Goal: Find specific page/section: Find specific page/section

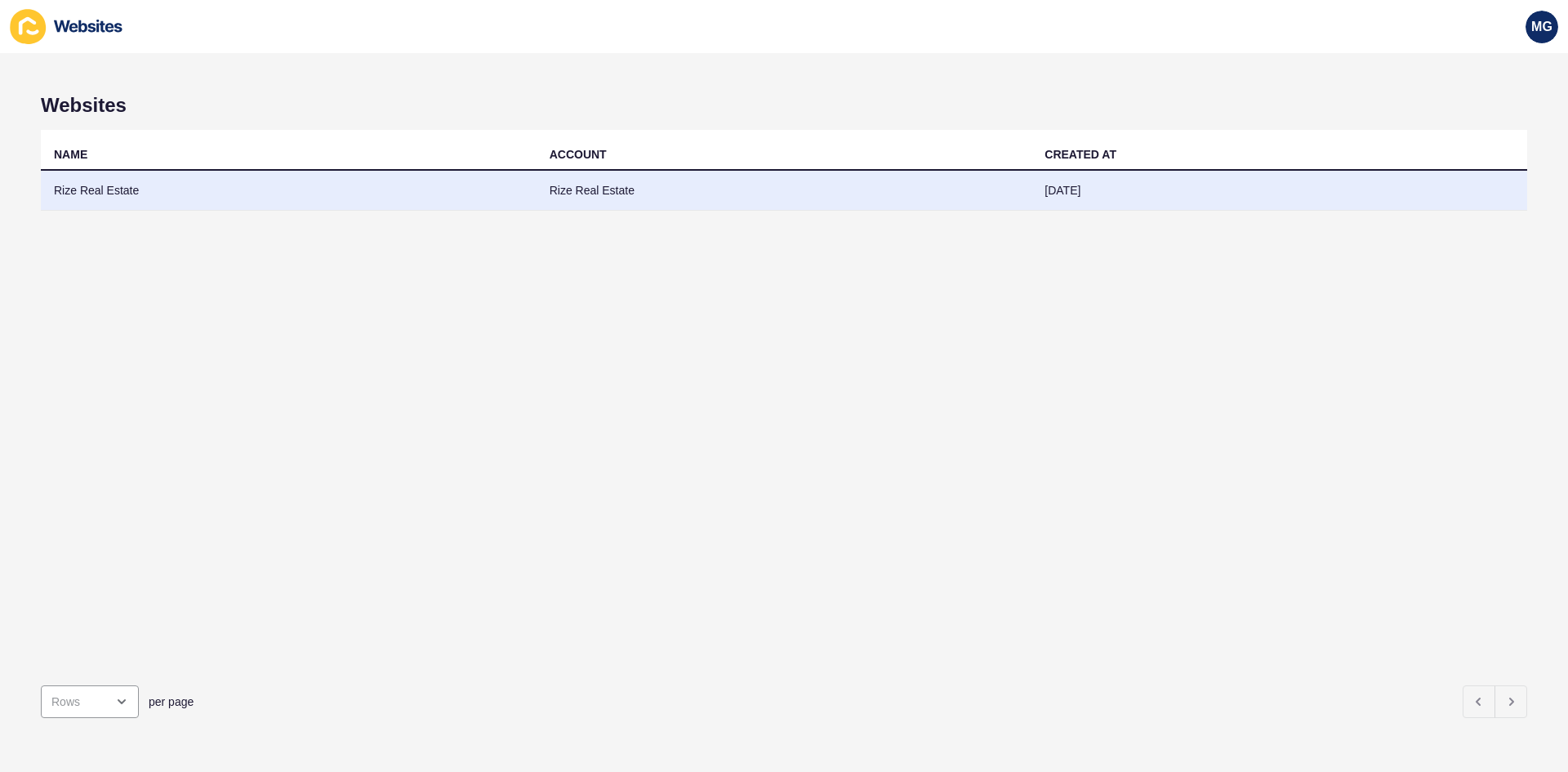
click at [75, 180] on td "Rize Real Estate" at bounding box center [289, 191] width 496 height 40
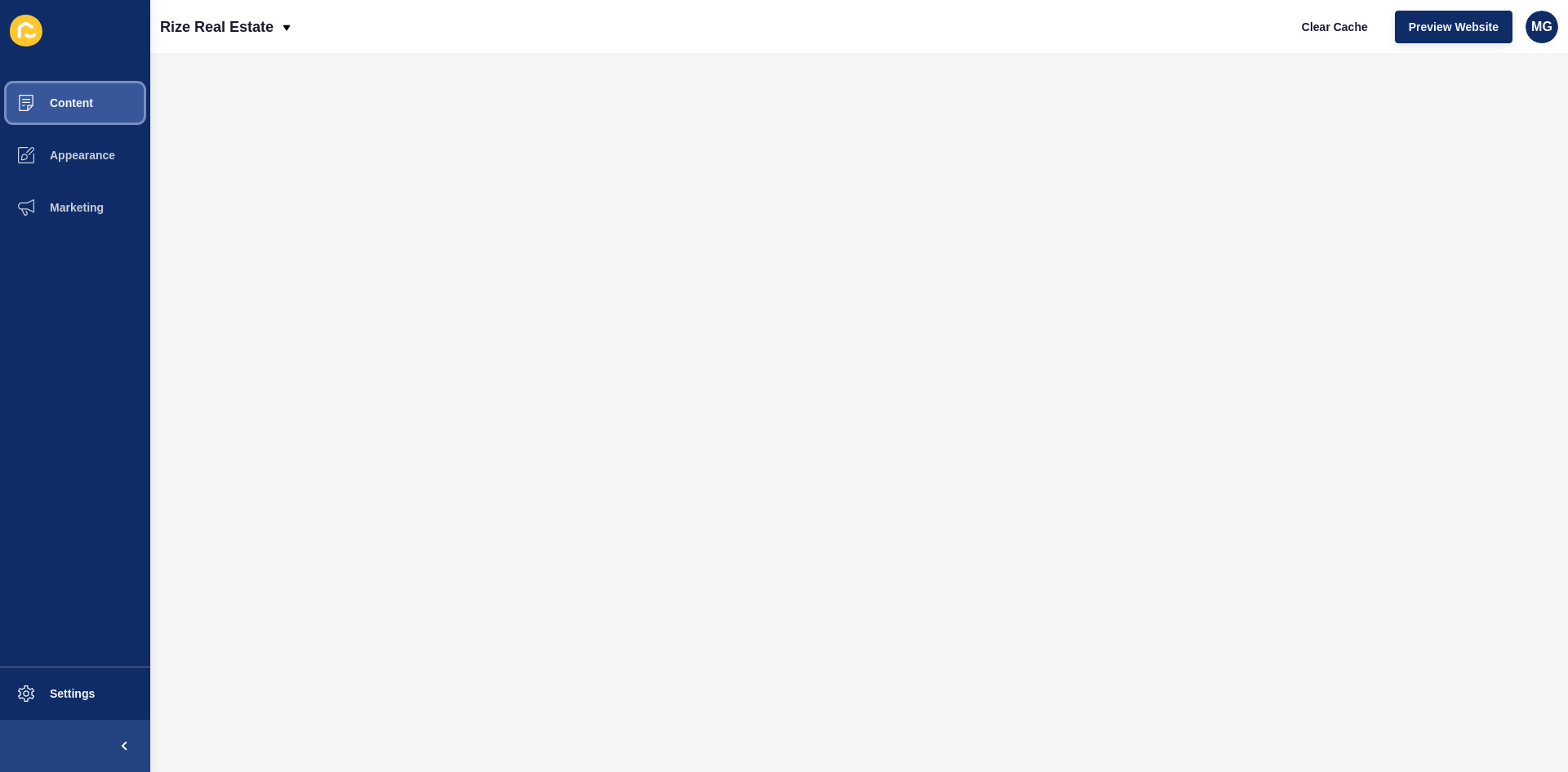
click at [76, 100] on span "Content" at bounding box center [45, 103] width 96 height 13
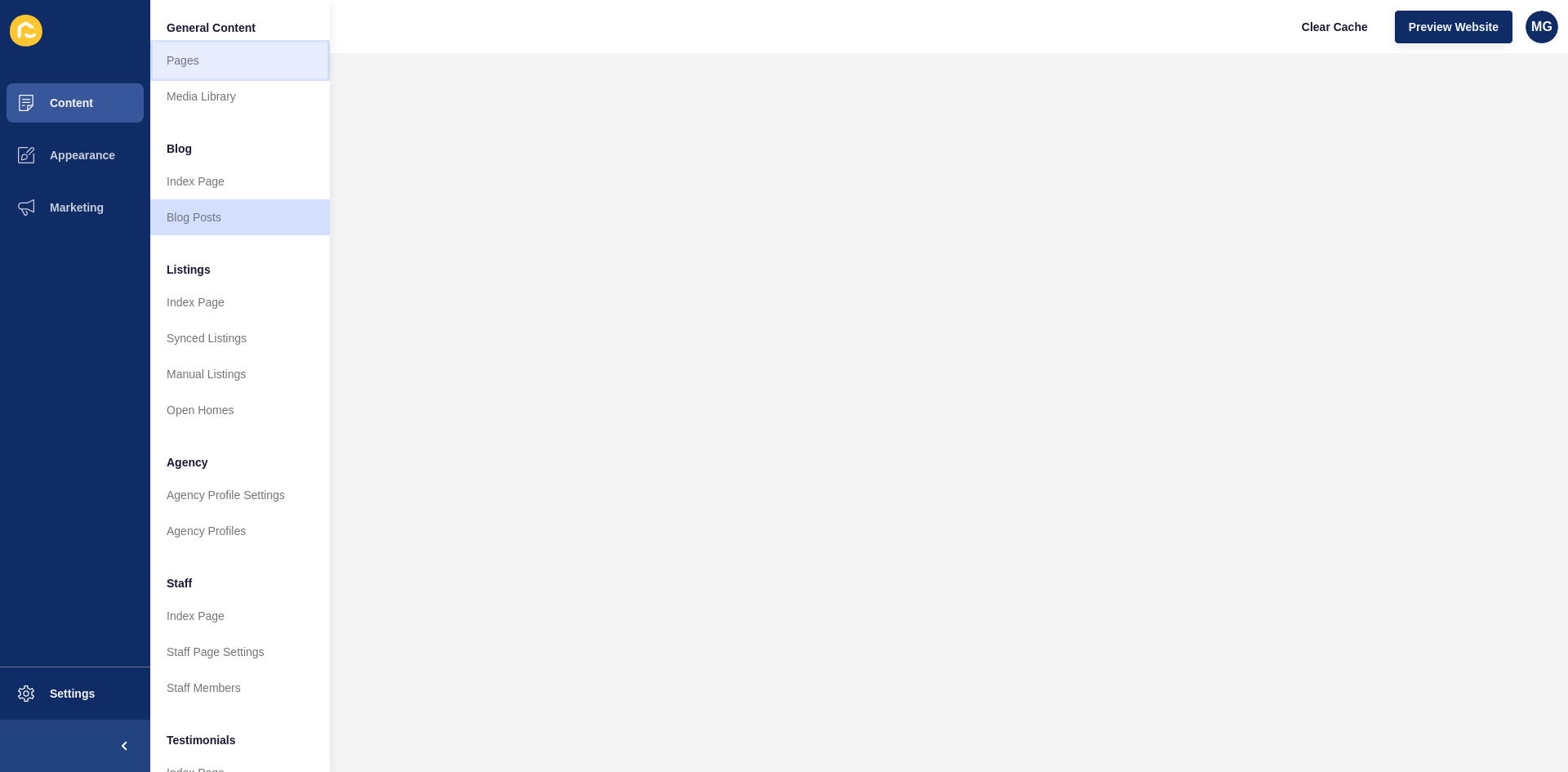
click at [178, 71] on link "Pages" at bounding box center [240, 61] width 180 height 36
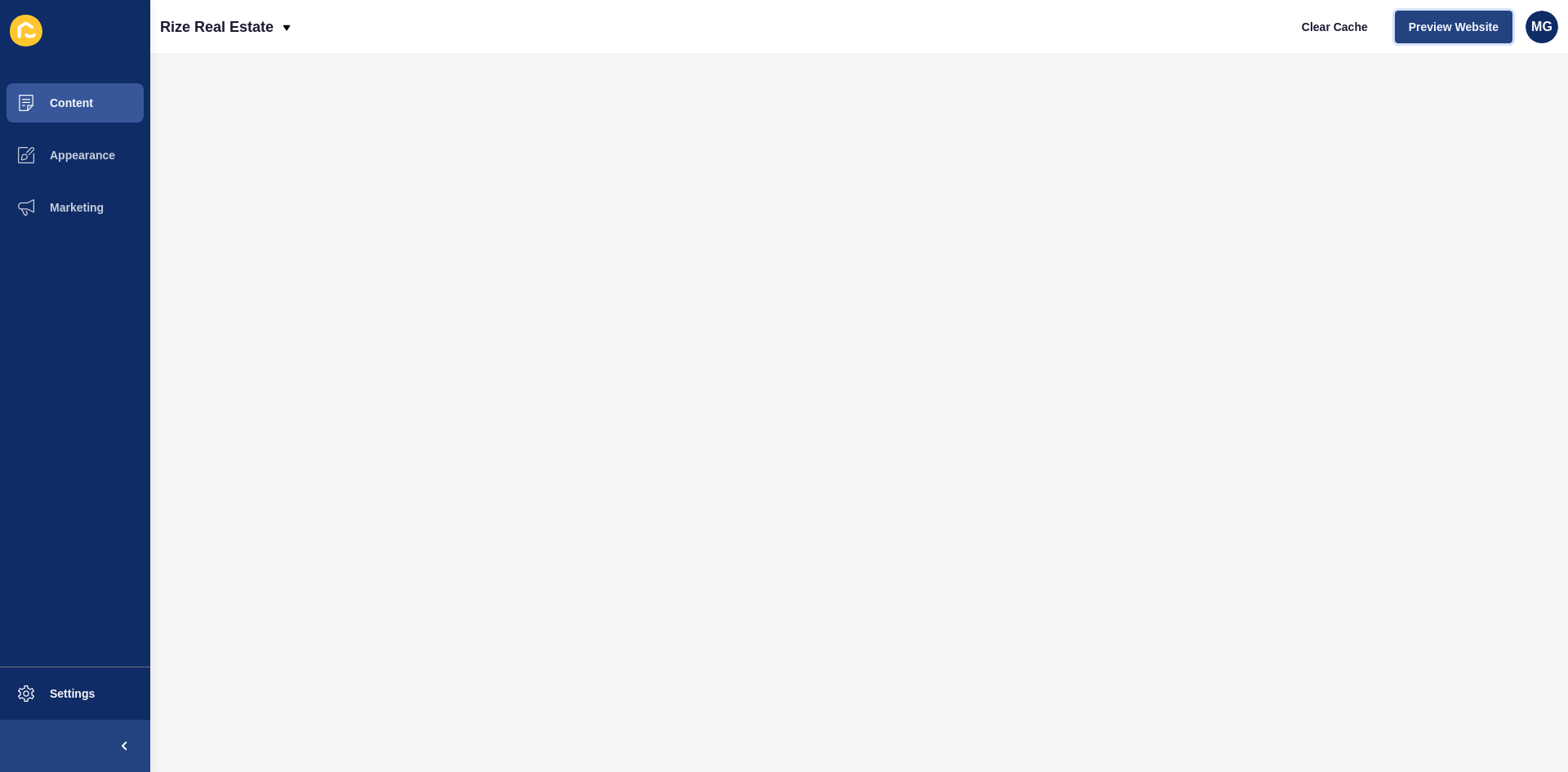
click at [1440, 25] on span "Preview Website" at bounding box center [1453, 27] width 90 height 16
click at [68, 100] on span "Content" at bounding box center [45, 103] width 96 height 13
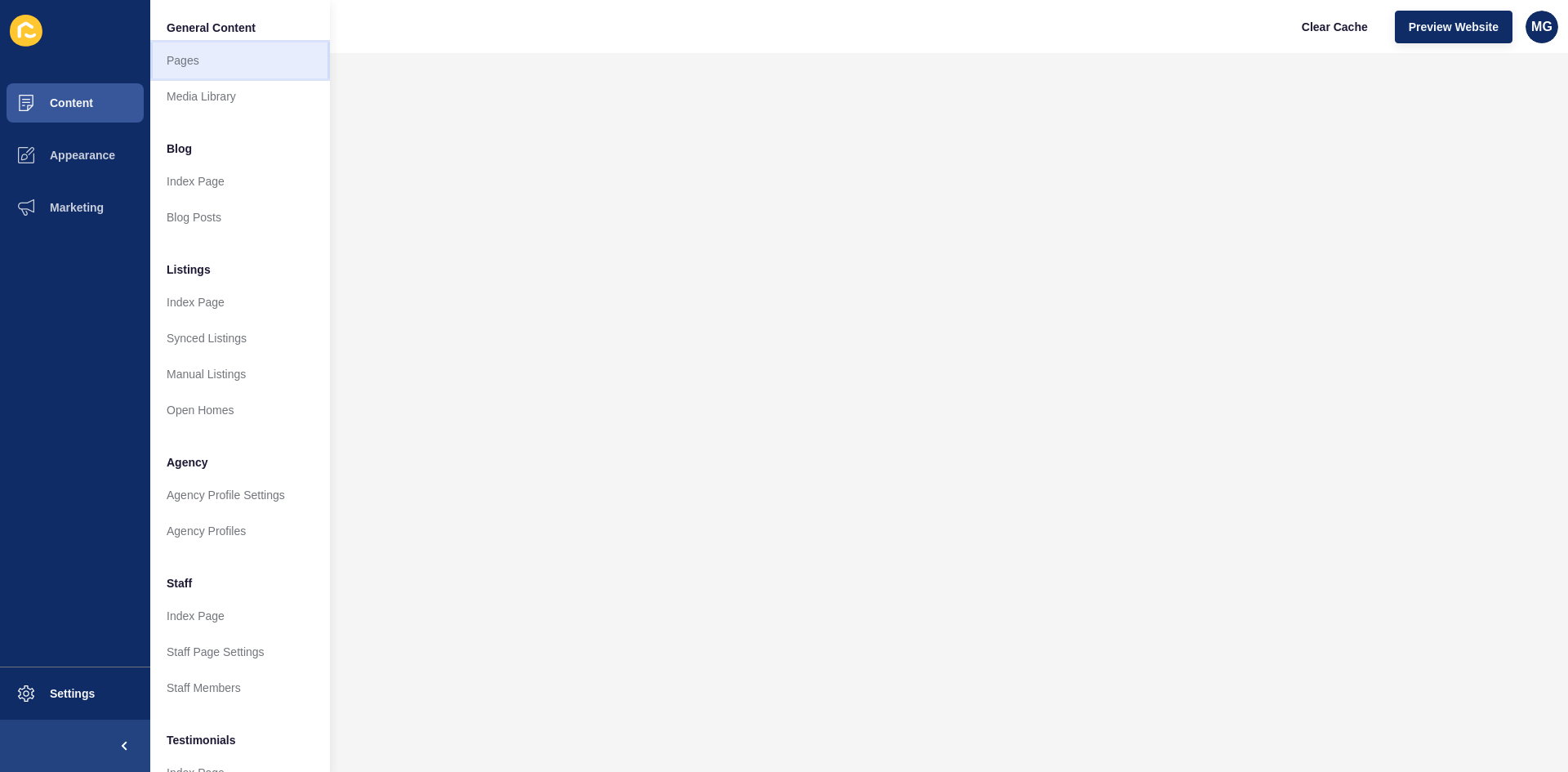
click at [200, 63] on link "Pages" at bounding box center [240, 61] width 180 height 36
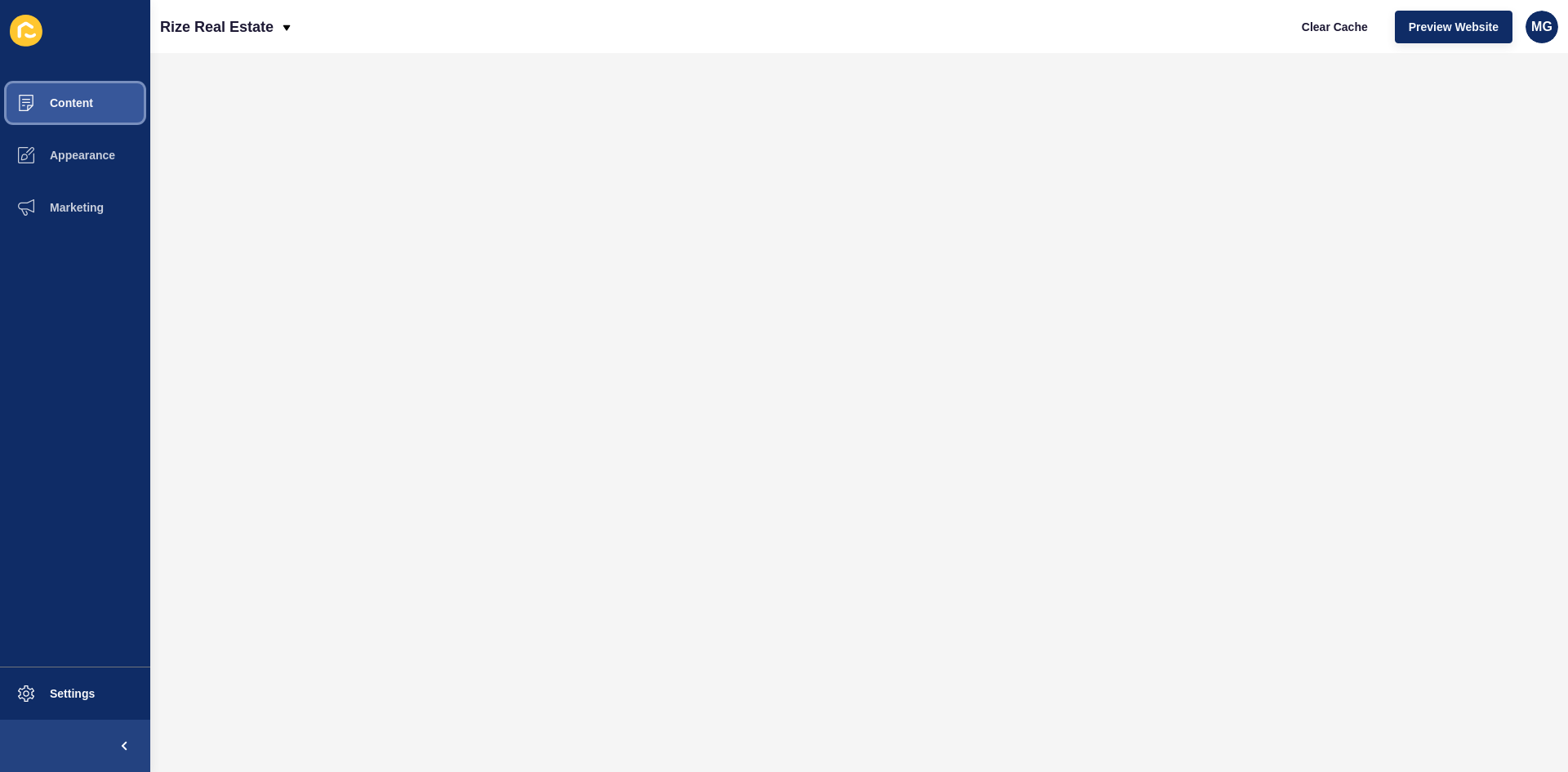
click at [89, 103] on span "Content" at bounding box center [45, 103] width 96 height 13
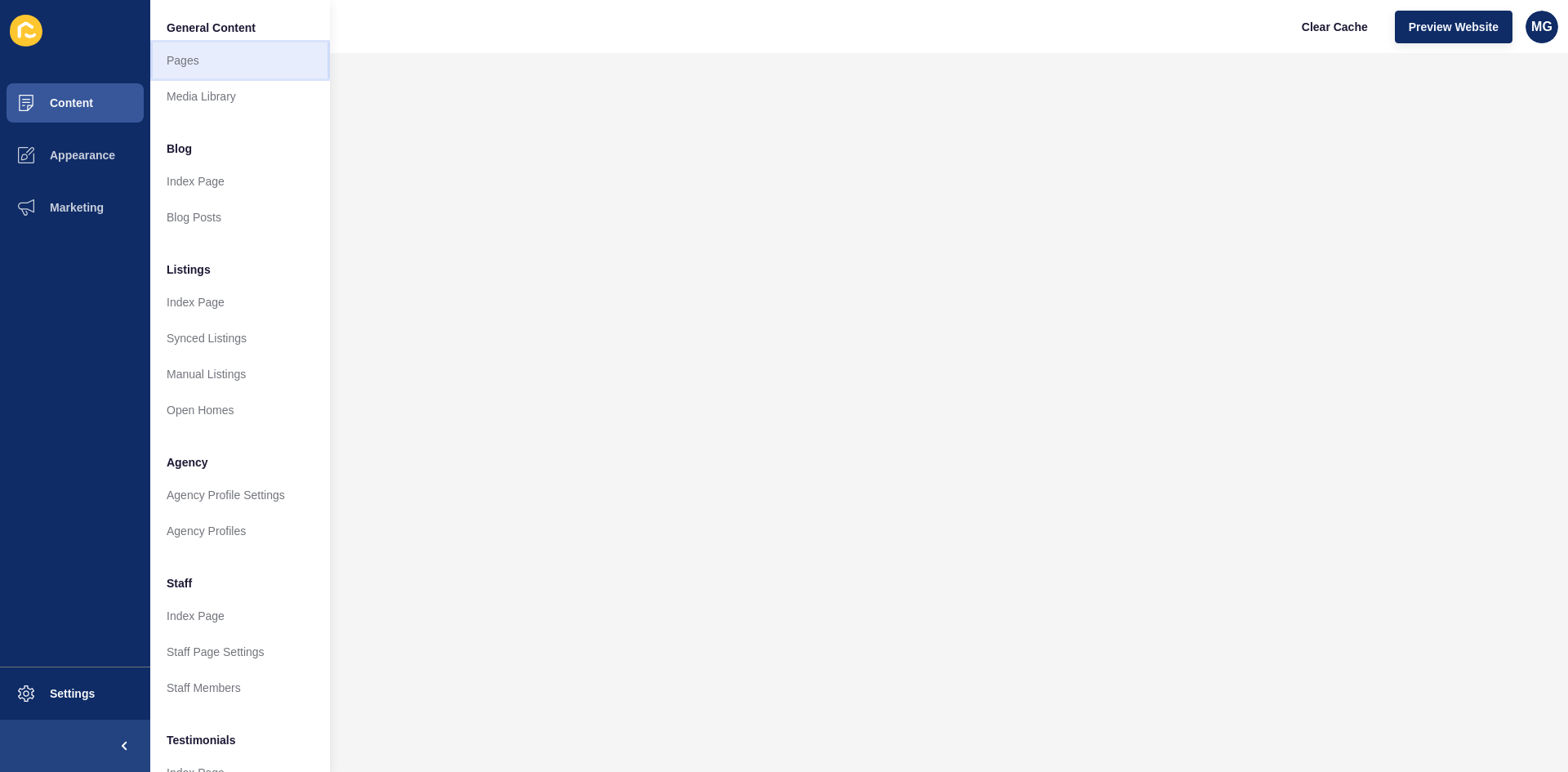
click at [197, 59] on link "Pages" at bounding box center [240, 61] width 180 height 36
